Goal: Task Accomplishment & Management: Use online tool/utility

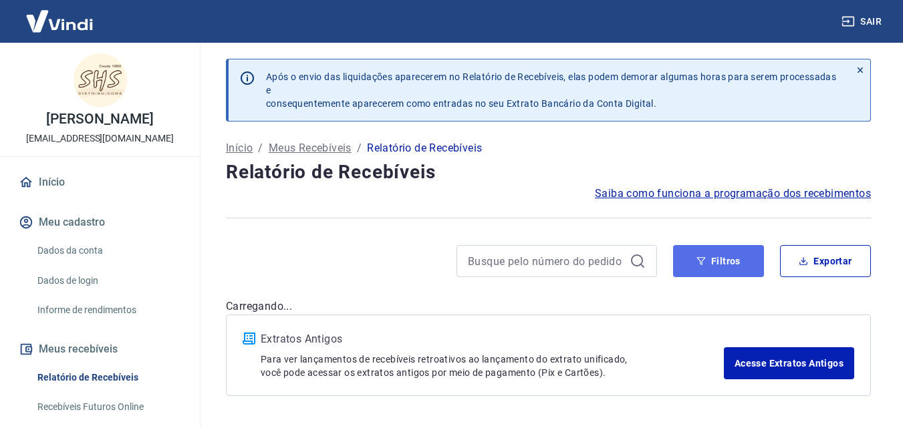
click at [699, 256] on button "Filtros" at bounding box center [718, 261] width 91 height 32
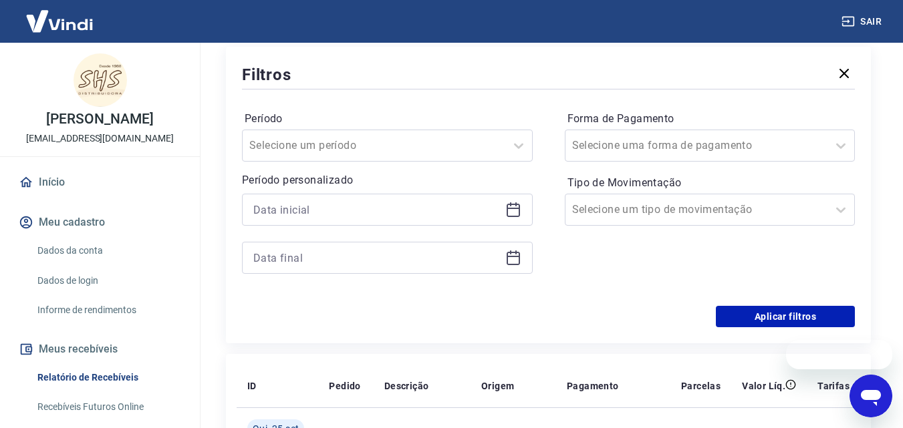
scroll to position [334, 0]
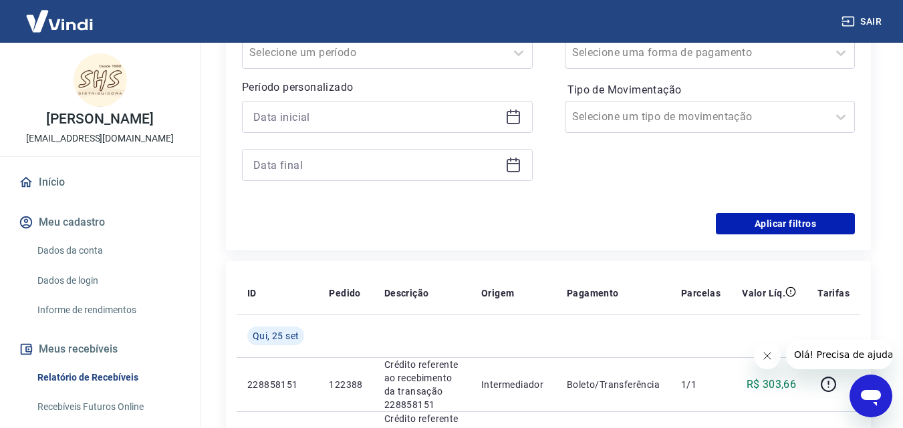
click at [516, 117] on icon at bounding box center [513, 117] width 16 height 16
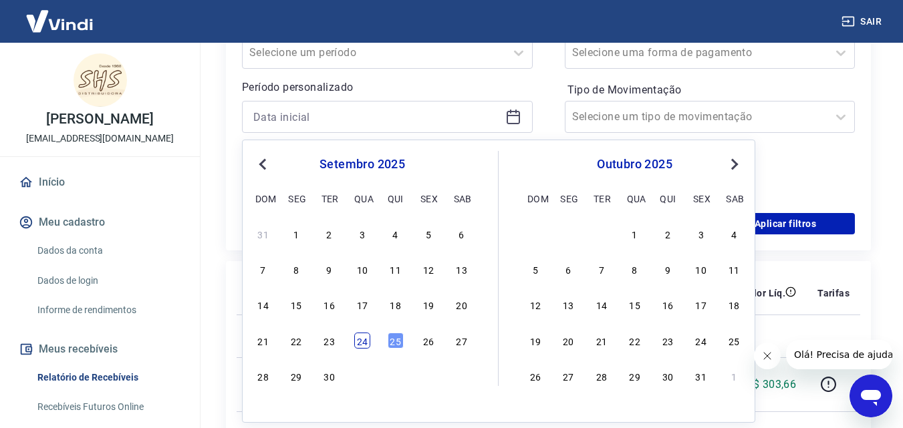
click at [363, 341] on div "24" at bounding box center [362, 341] width 16 height 16
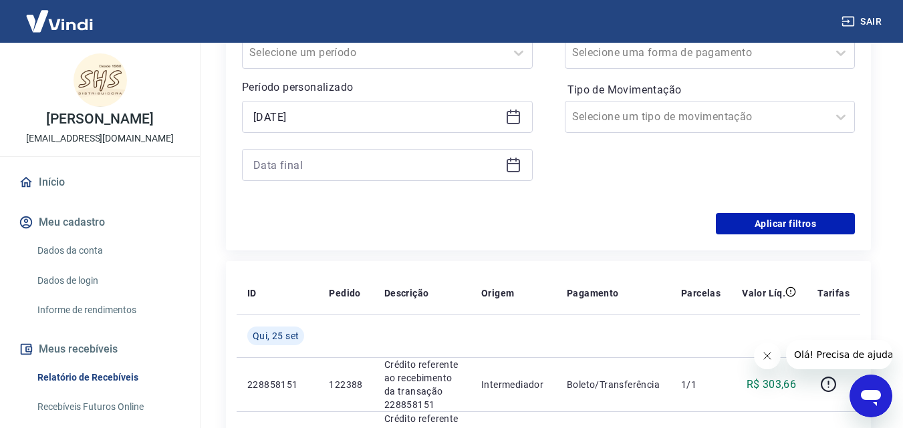
type input "[DATE]"
click at [516, 165] on icon at bounding box center [513, 165] width 16 height 16
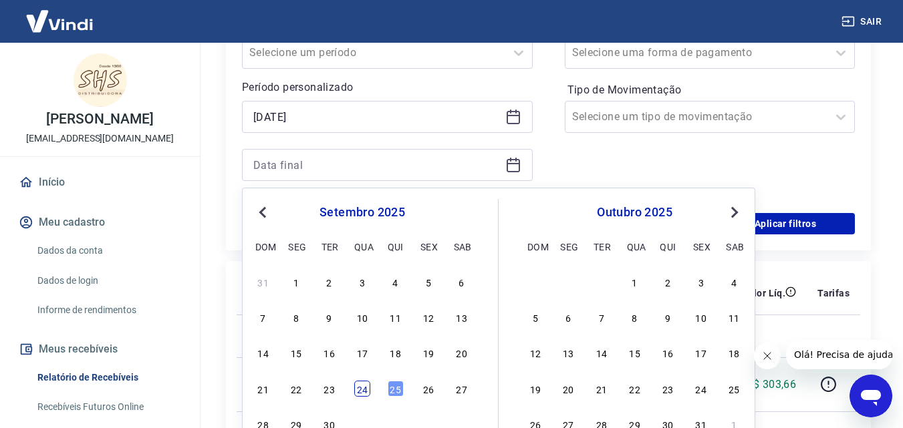
click at [358, 387] on div "24" at bounding box center [362, 389] width 16 height 16
type input "[DATE]"
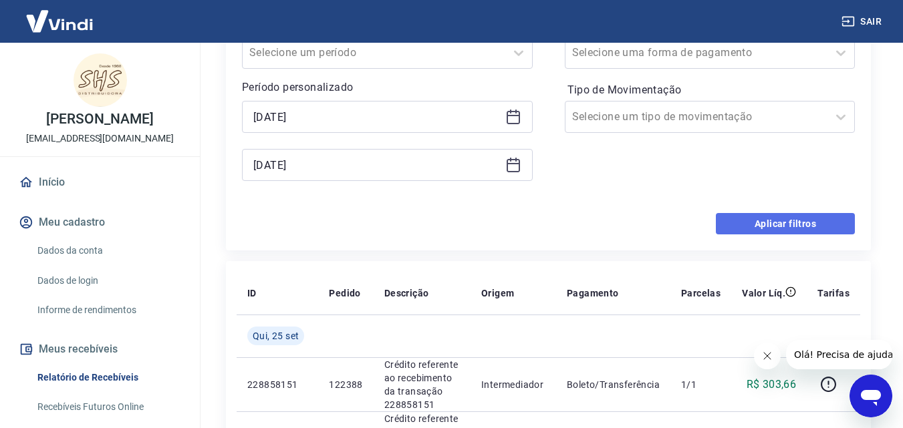
click at [817, 222] on button "Aplicar filtros" at bounding box center [785, 223] width 139 height 21
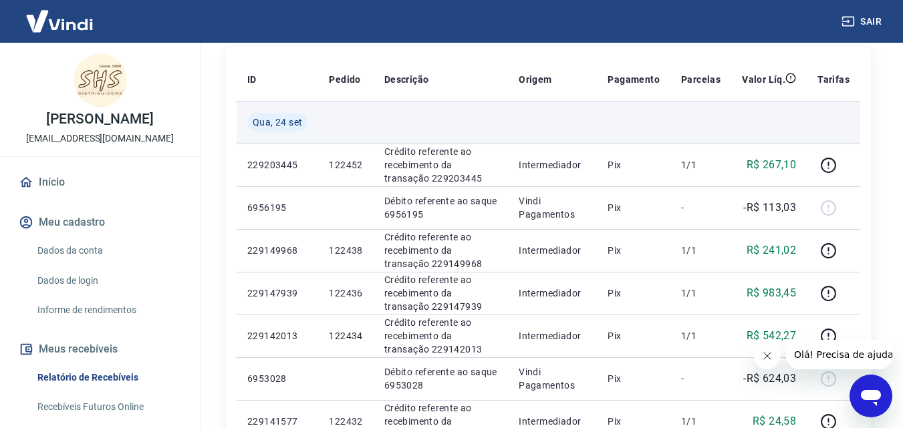
scroll to position [134, 0]
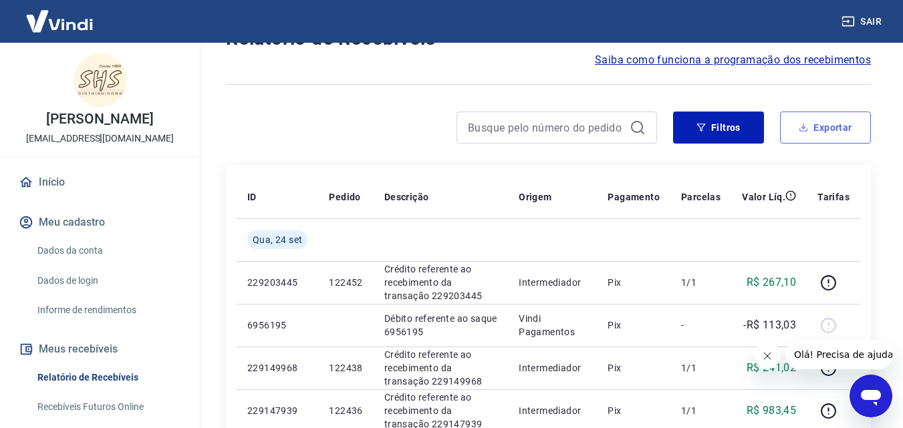
click at [810, 127] on button "Exportar" at bounding box center [825, 128] width 91 height 32
type input "[DATE]"
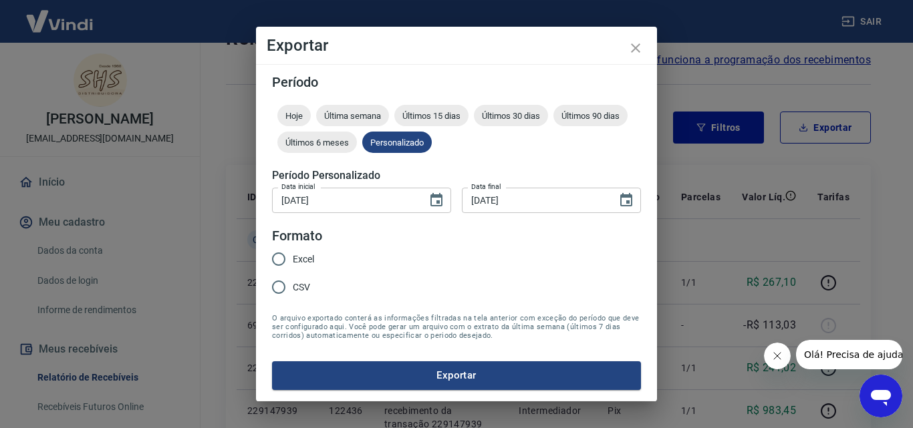
click at [292, 255] on input "Excel" at bounding box center [279, 259] width 28 height 28
radio input "true"
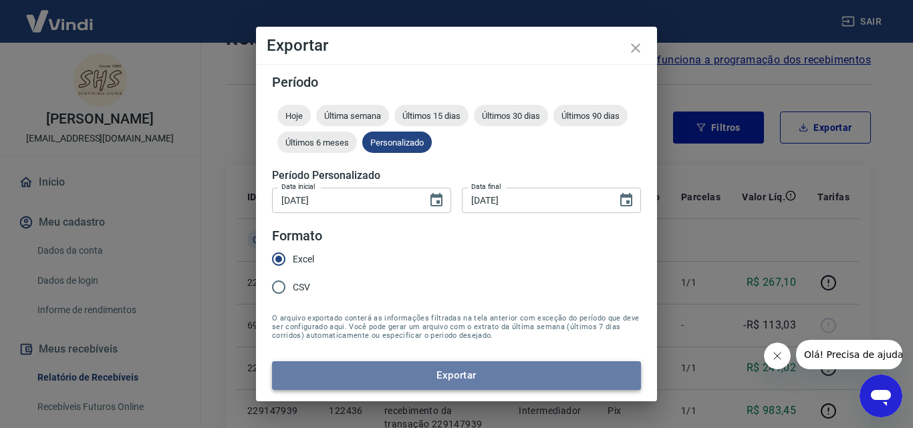
click at [482, 365] on button "Exportar" at bounding box center [456, 375] width 369 height 28
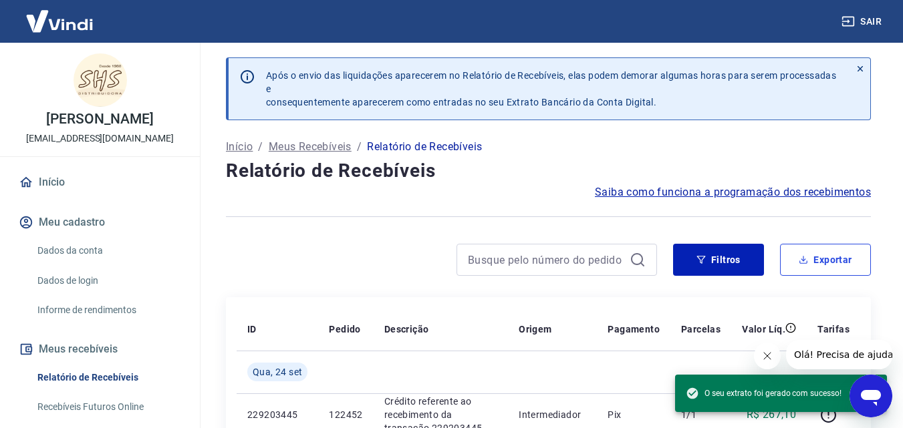
scroll to position [0, 0]
